Goal: Navigation & Orientation: Find specific page/section

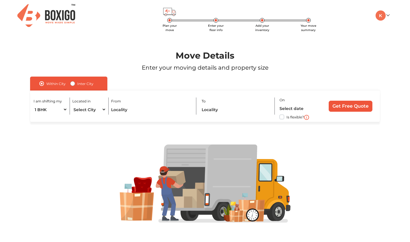
click at [69, 15] on img at bounding box center [46, 15] width 58 height 23
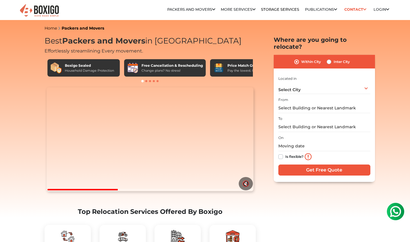
click at [274, 9] on link "Storage Services" at bounding box center [280, 9] width 38 height 4
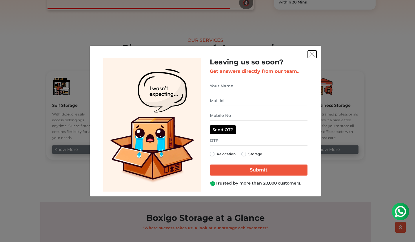
click at [311, 55] on img "get free quote dialog" at bounding box center [311, 54] width 5 height 5
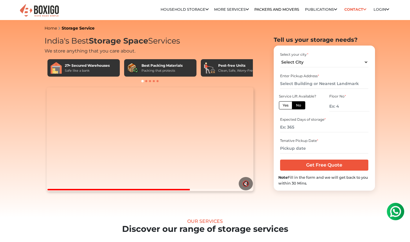
click at [0, 0] on link "Business Storage in [GEOGRAPHIC_DATA]" at bounding box center [0, 0] width 0 height 0
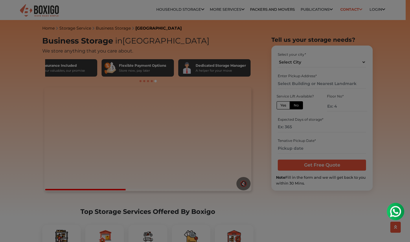
scroll to position [95, 0]
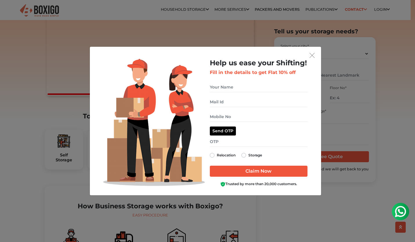
drag, startPoint x: 413, startPoint y: 21, endPoint x: 413, endPoint y: 41, distance: 20.3
click at [308, 56] on button "get free quote dialog" at bounding box center [312, 55] width 9 height 8
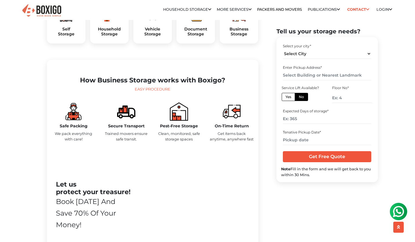
scroll to position [213, 0]
